Goal: Information Seeking & Learning: Stay updated

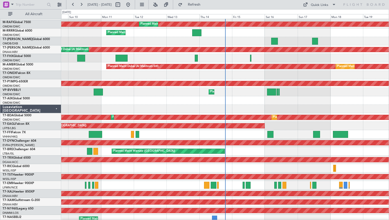
scroll to position [70, 0]
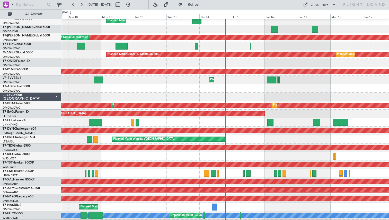
click at [230, 169] on div at bounding box center [224, 173] width 327 height 8
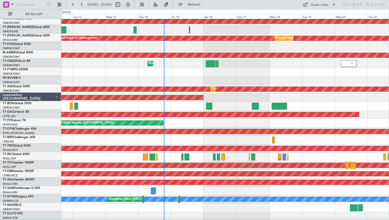
scroll to position [87, 0]
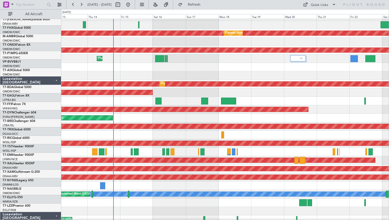
click at [181, 155] on div at bounding box center [224, 152] width 327 height 8
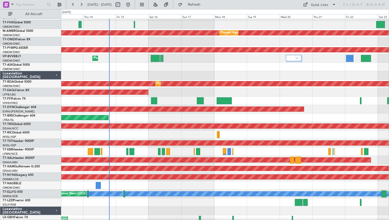
click at [225, 158] on div "Planned Maint [PERSON_NAME]" at bounding box center [224, 160] width 327 height 8
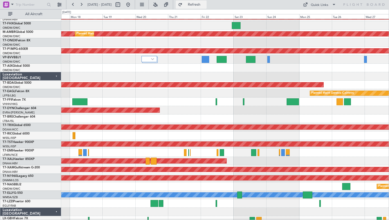
click at [205, 7] on button "Refresh" at bounding box center [191, 5] width 31 height 8
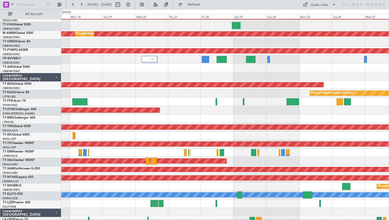
click at [256, 155] on div at bounding box center [224, 153] width 327 height 8
